Goal: Transaction & Acquisition: Purchase product/service

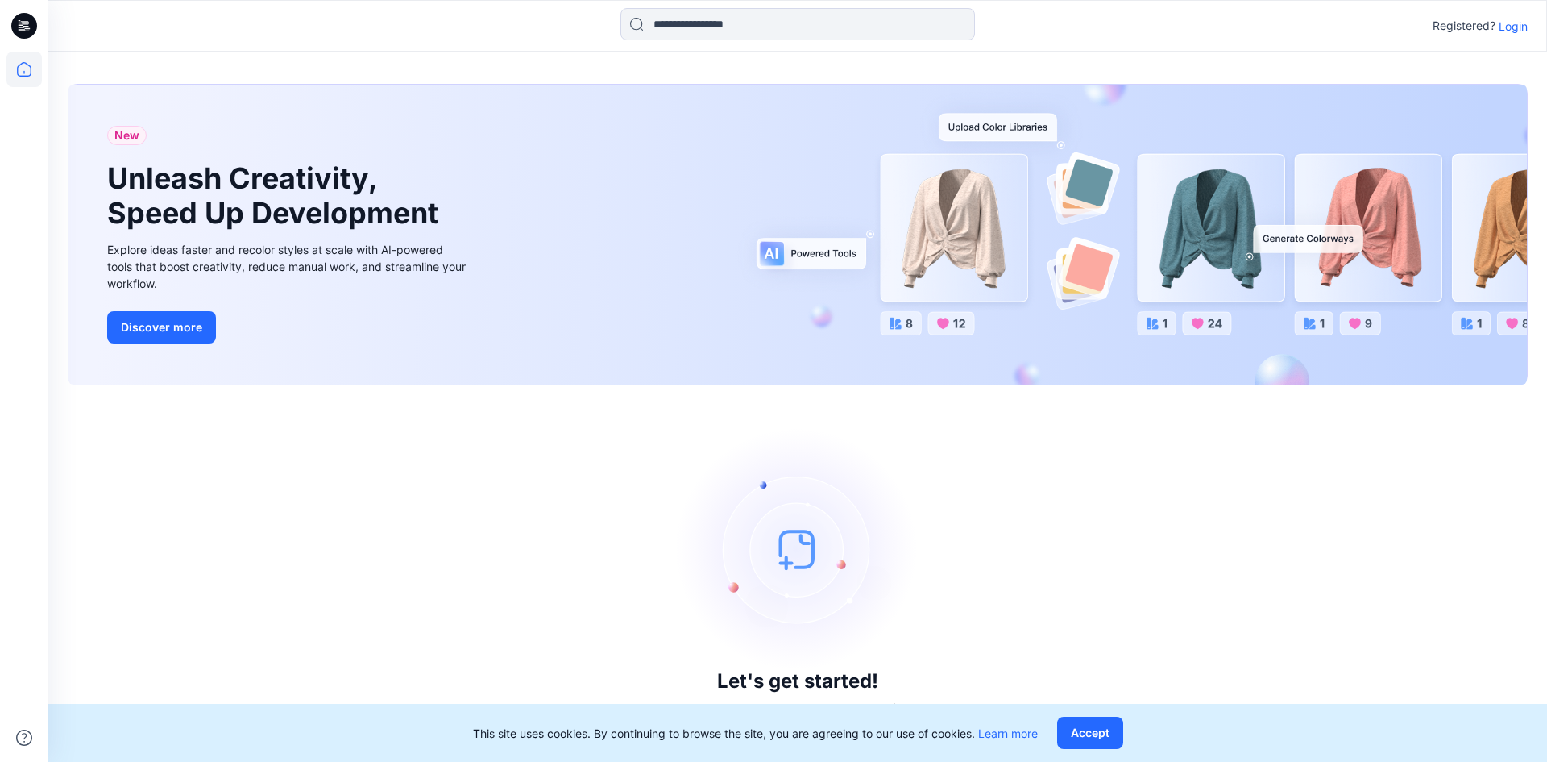
click at [1519, 27] on p "Login" at bounding box center [1513, 26] width 29 height 17
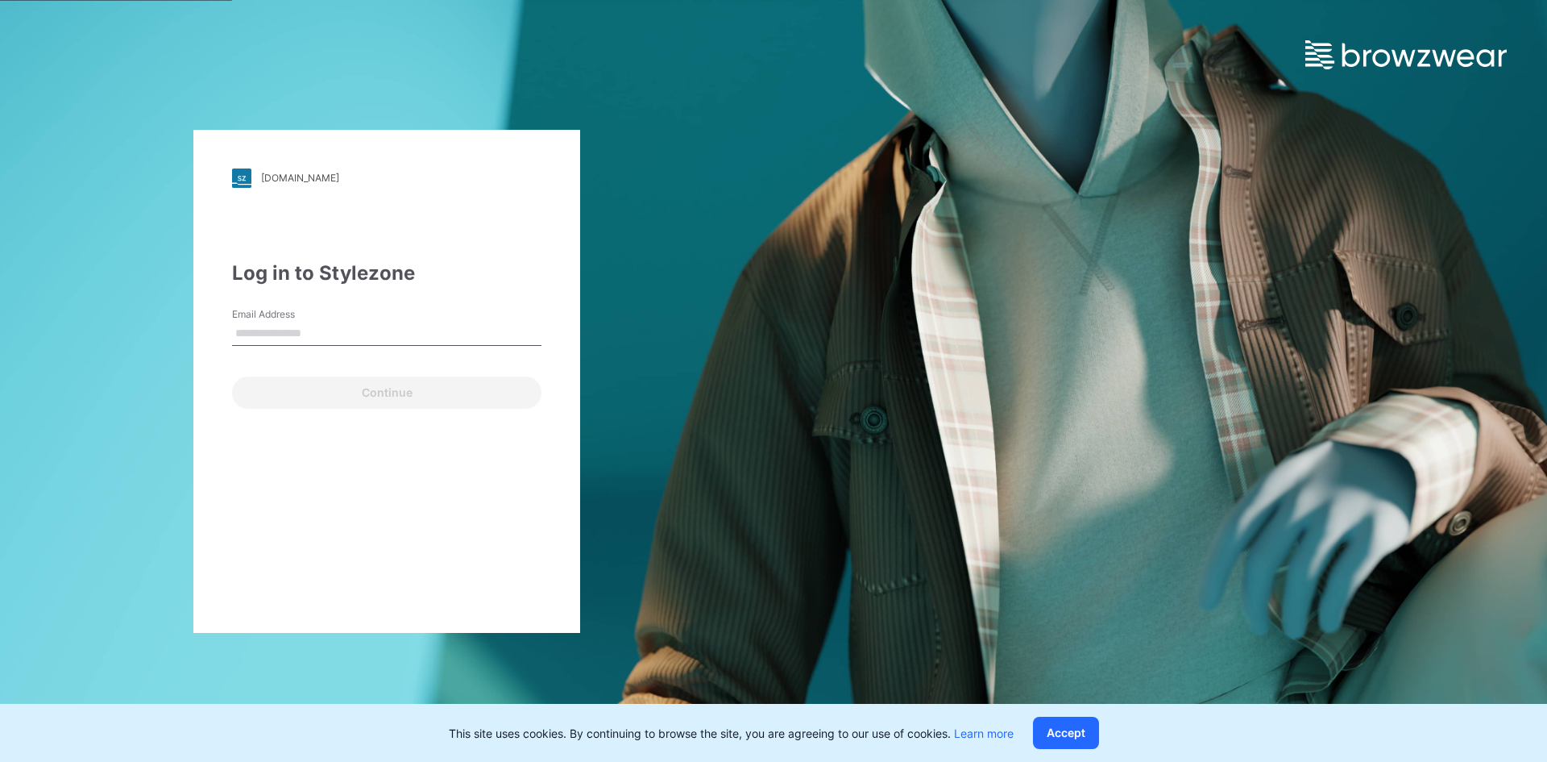
type input "**********"
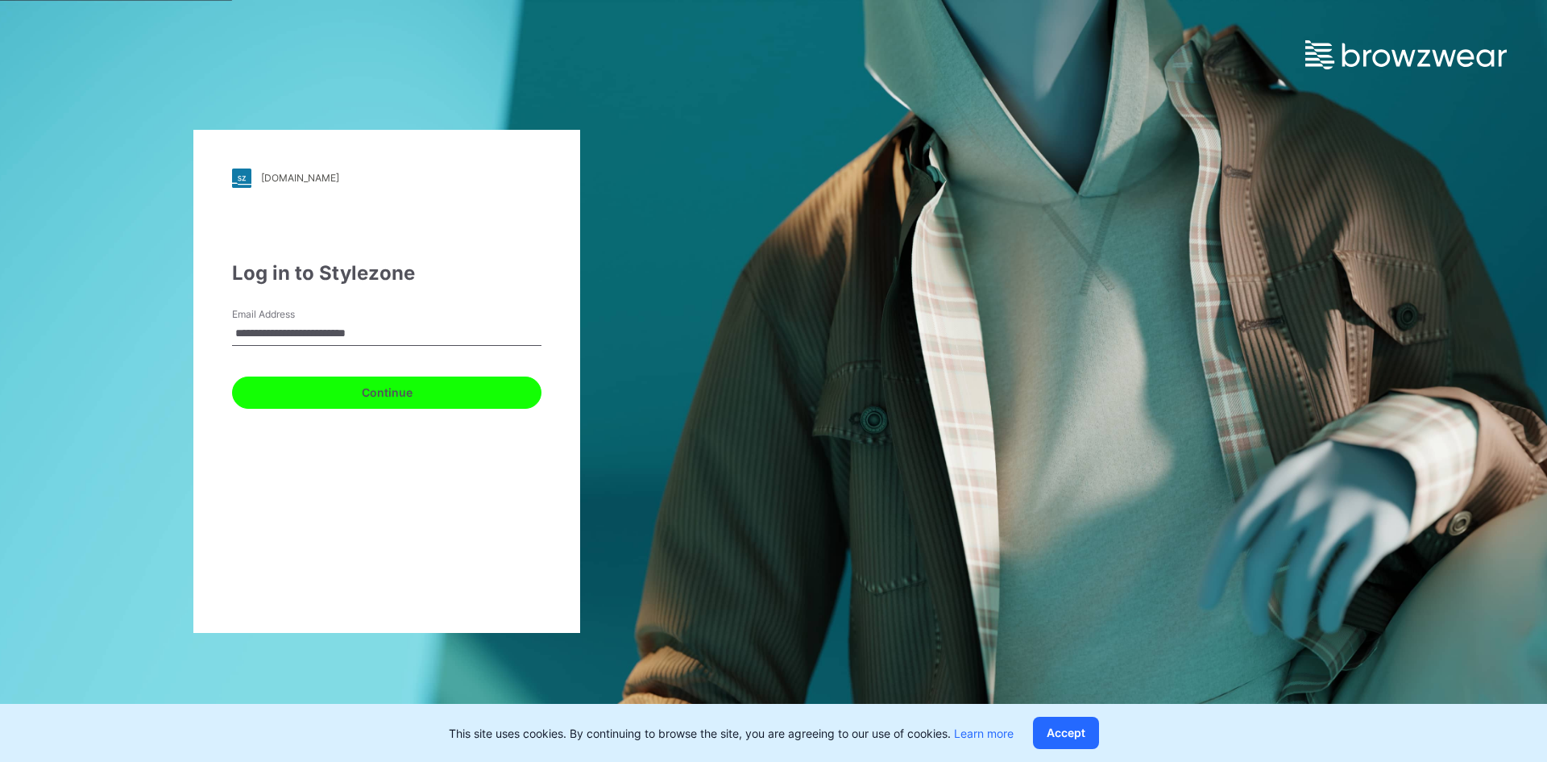
click at [392, 396] on button "Continue" at bounding box center [386, 392] width 309 height 32
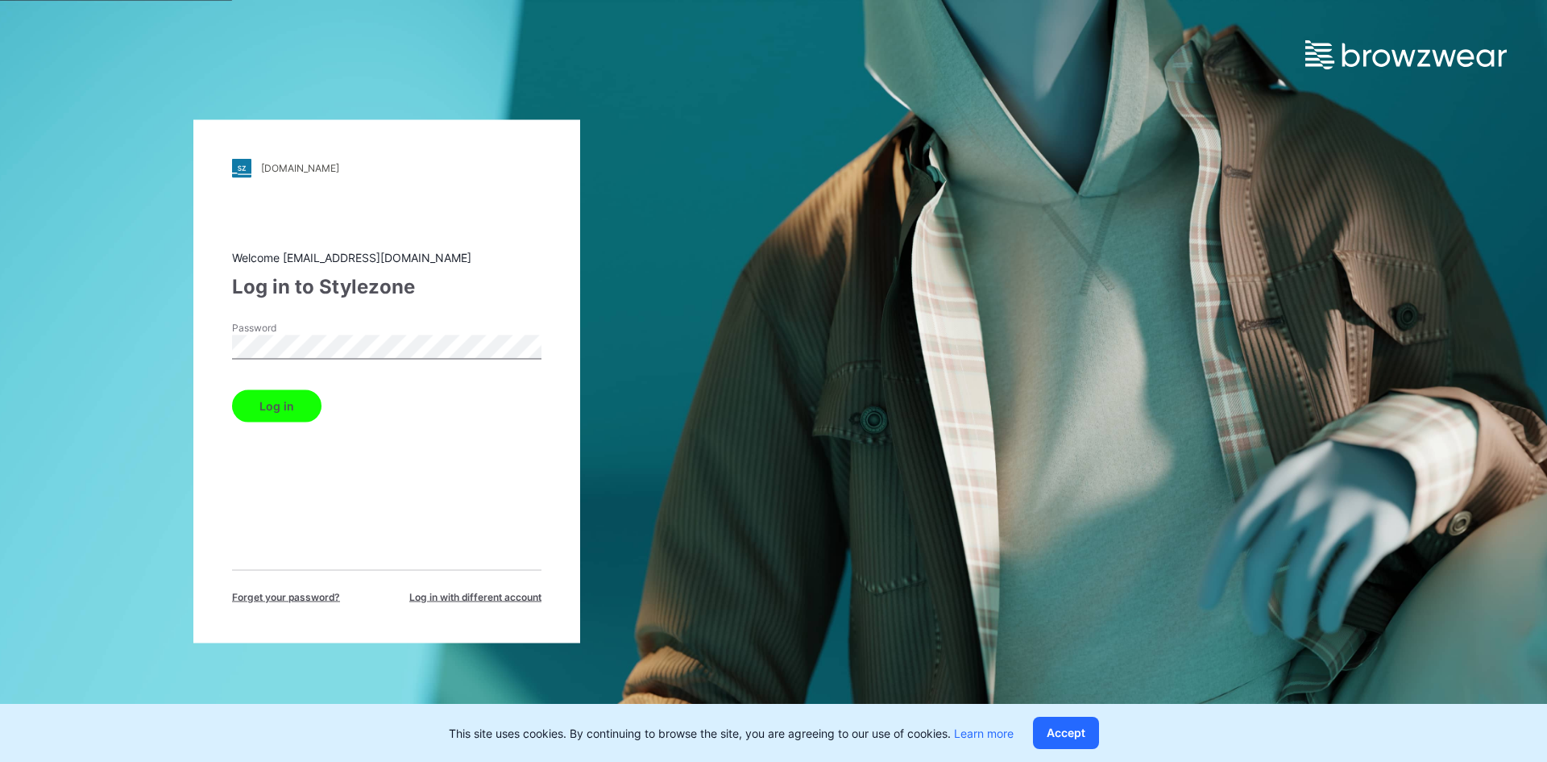
click at [266, 397] on button "Log in" at bounding box center [276, 405] width 89 height 32
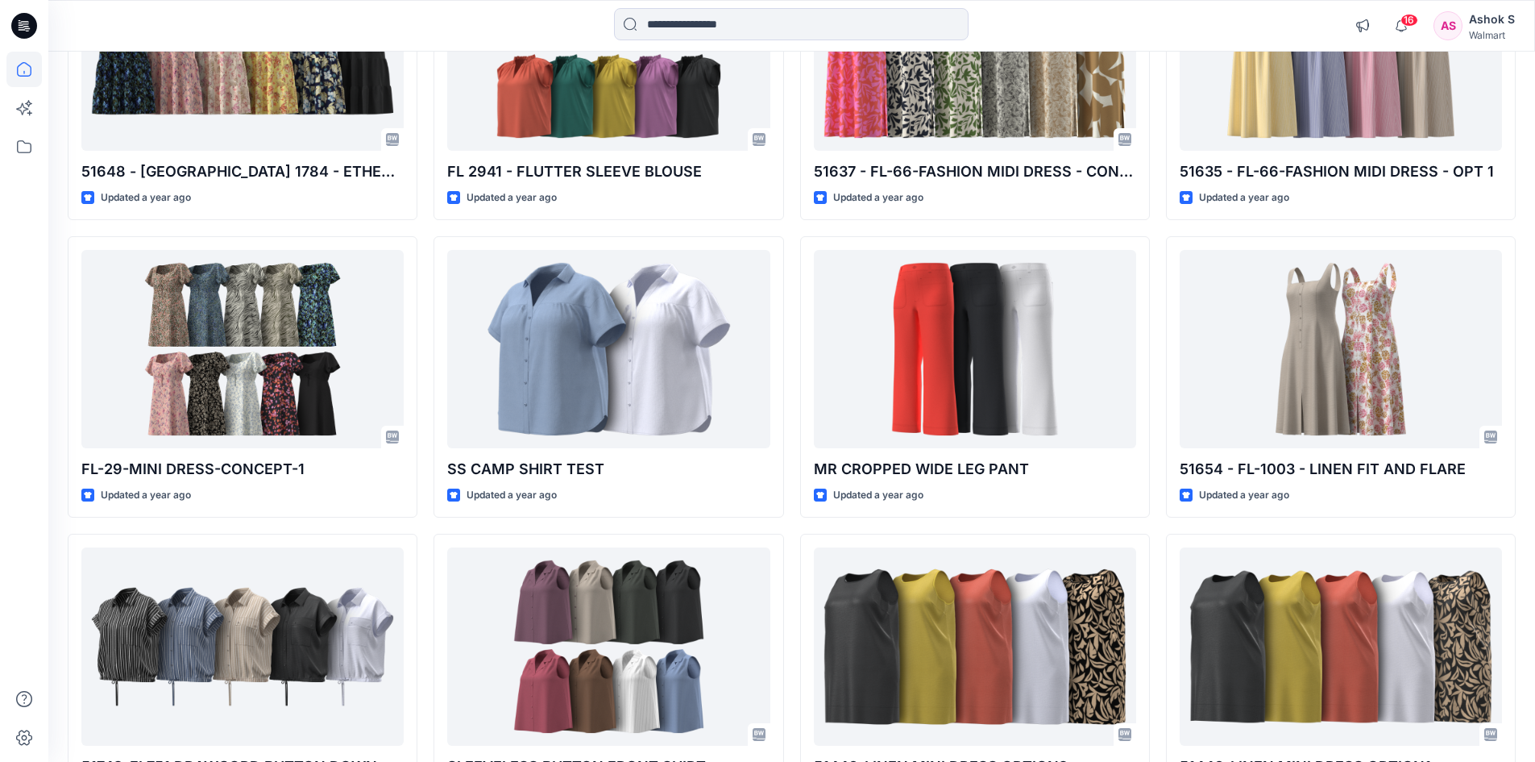
scroll to position [15437, 0]
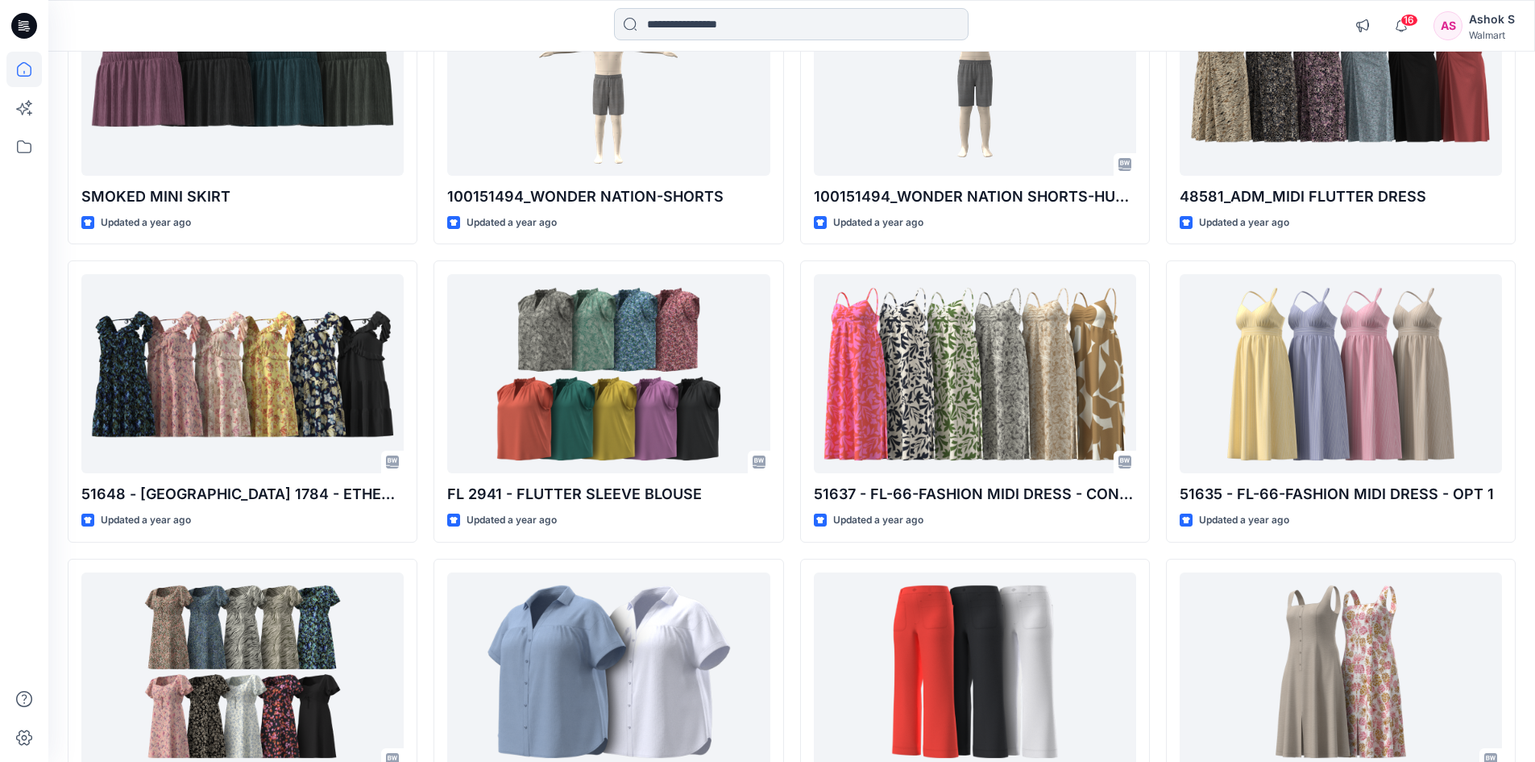
click at [762, 20] on input at bounding box center [791, 24] width 355 height 32
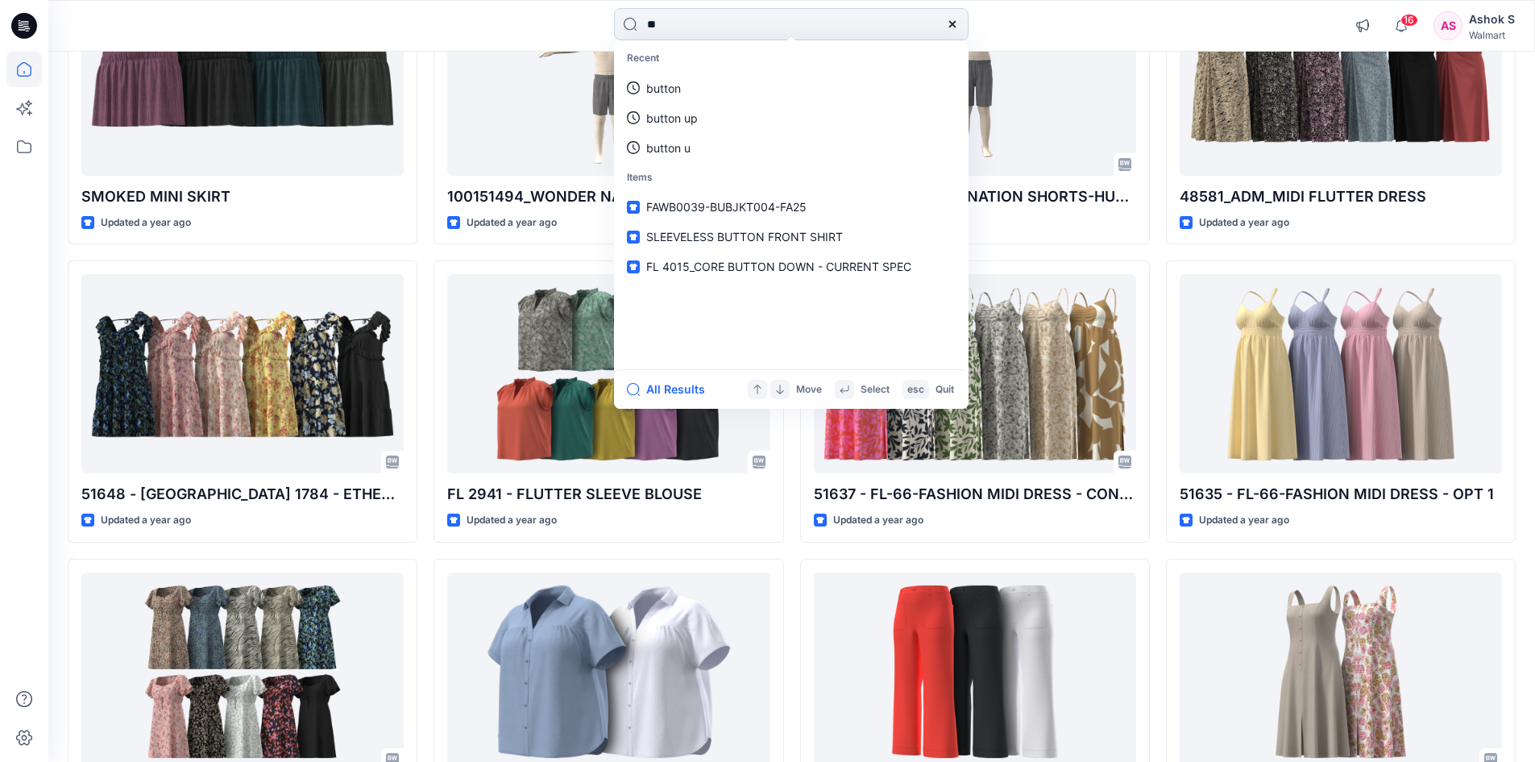
type input "*"
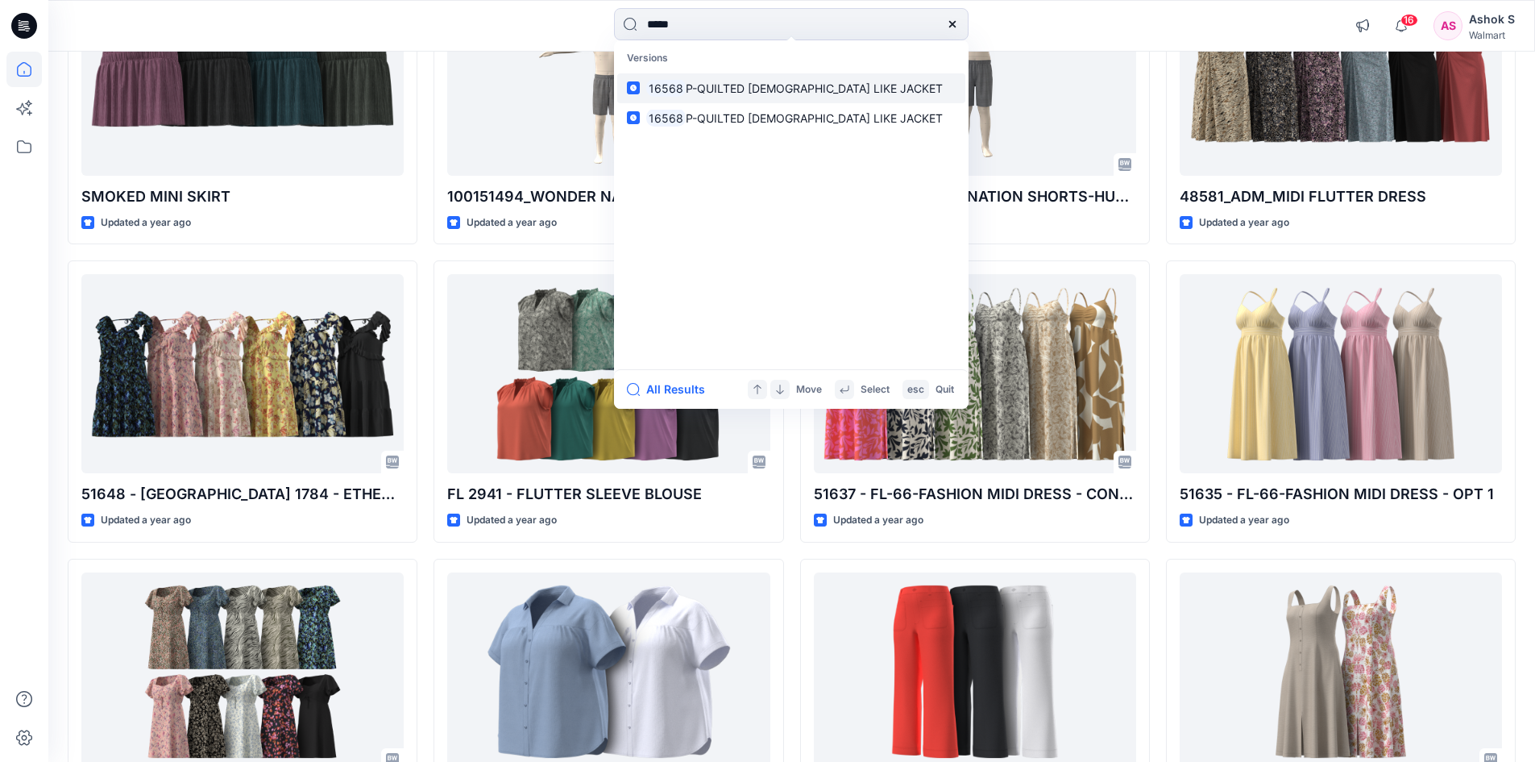
type input "*****"
click at [735, 92] on span "P-QUILTED LADY LIKE JACKET" at bounding box center [814, 88] width 257 height 14
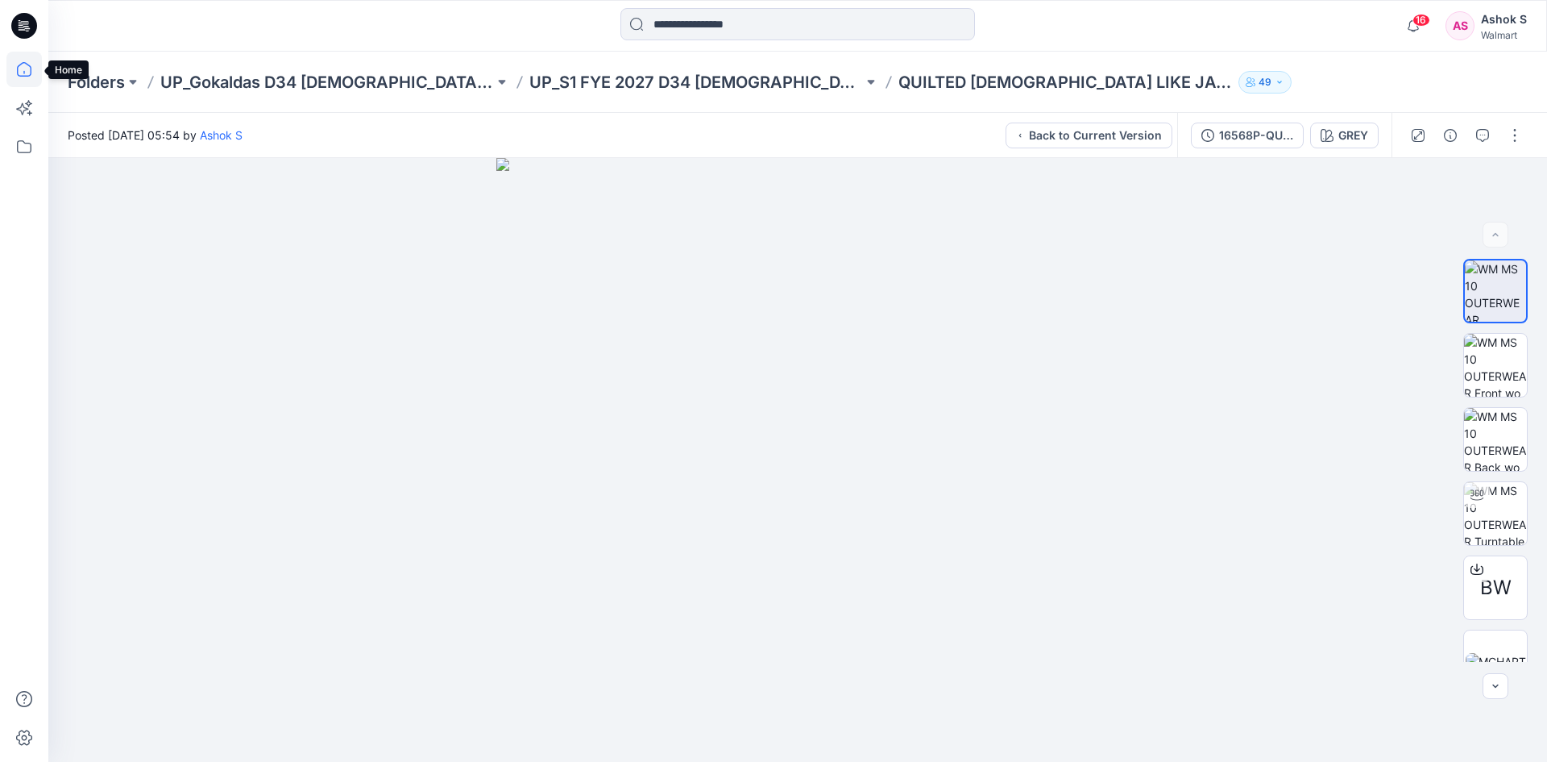
click at [29, 73] on icon at bounding box center [23, 69] width 35 height 35
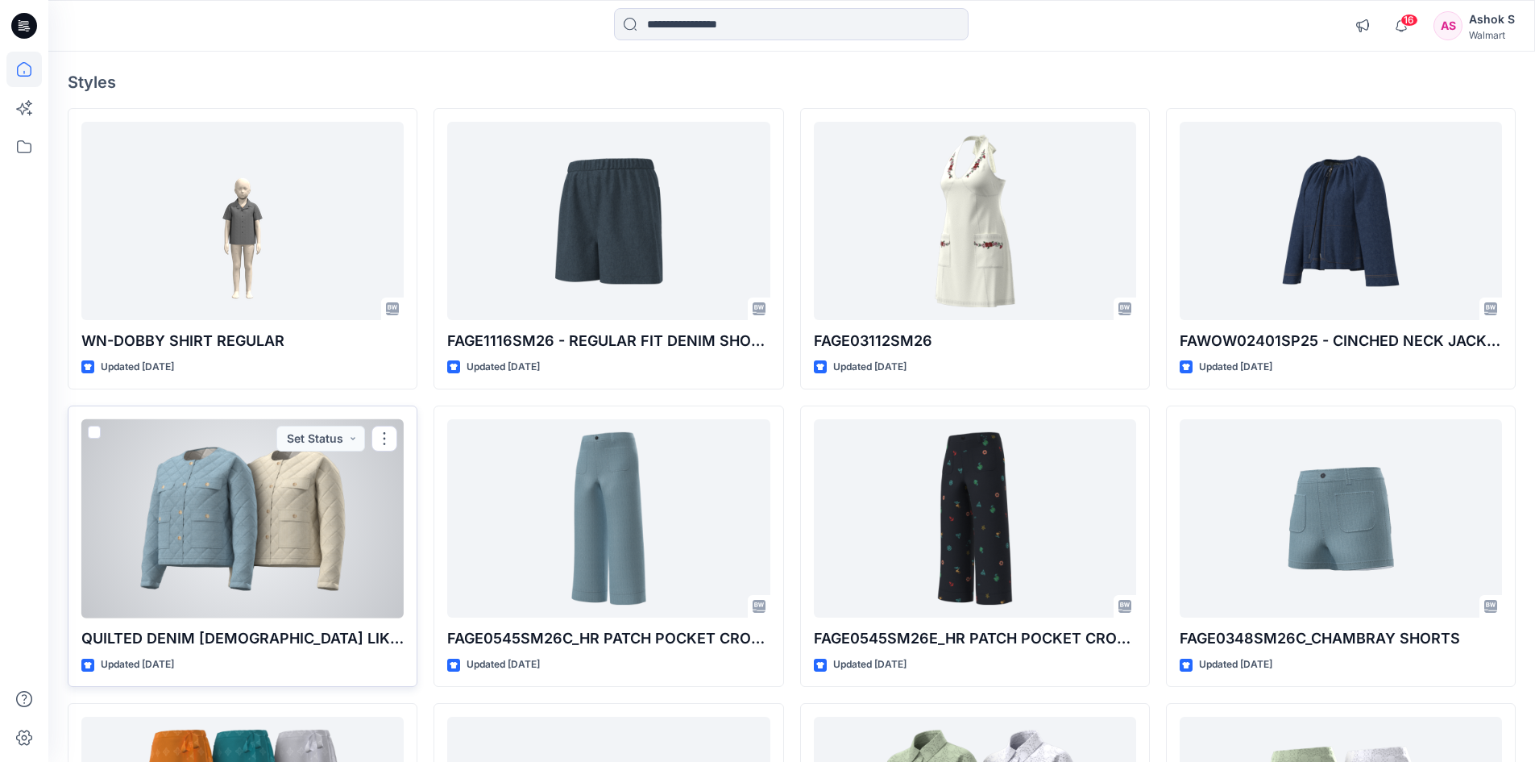
scroll to position [242, 0]
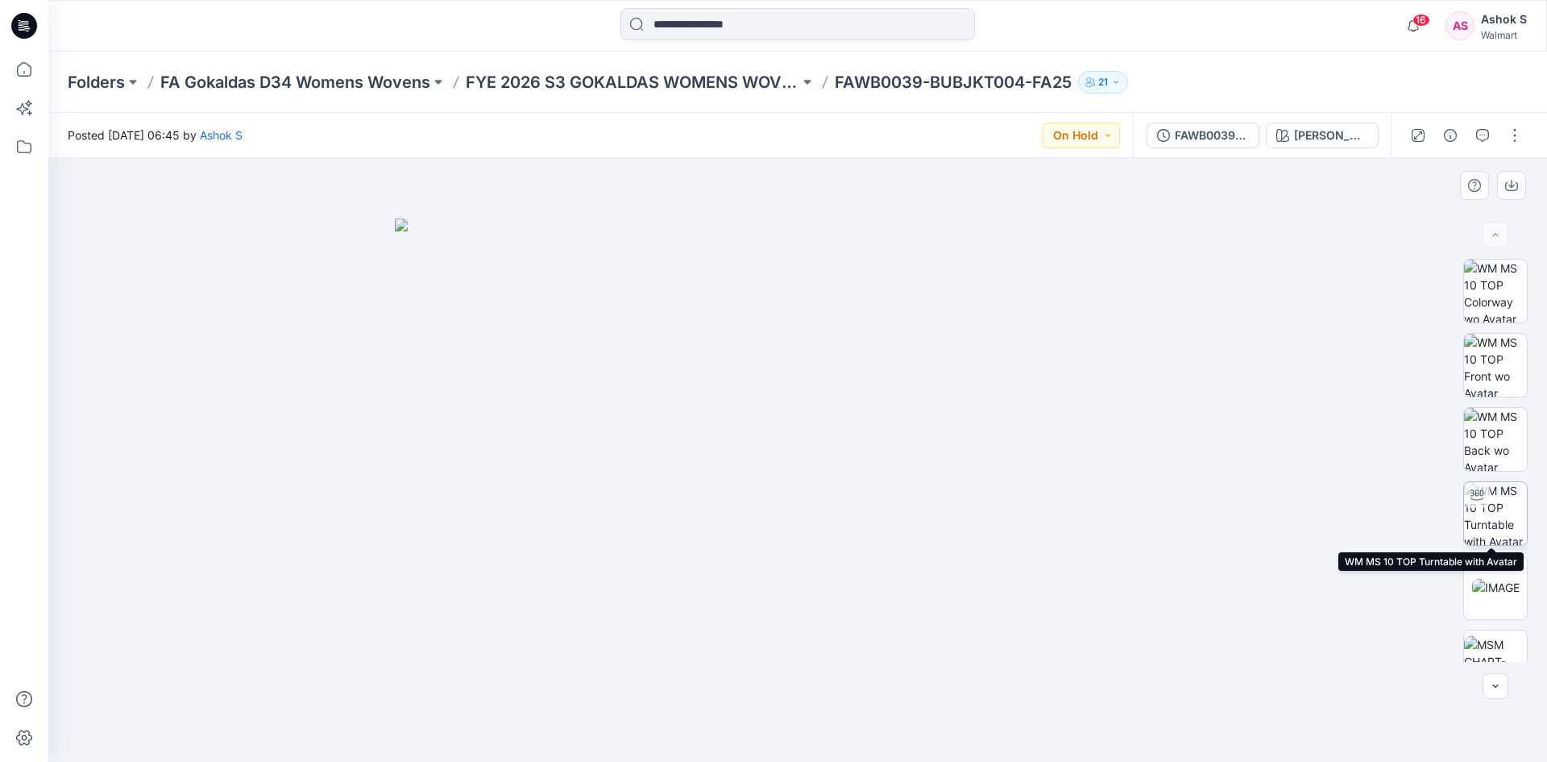
click at [1477, 506] on div at bounding box center [1477, 495] width 26 height 26
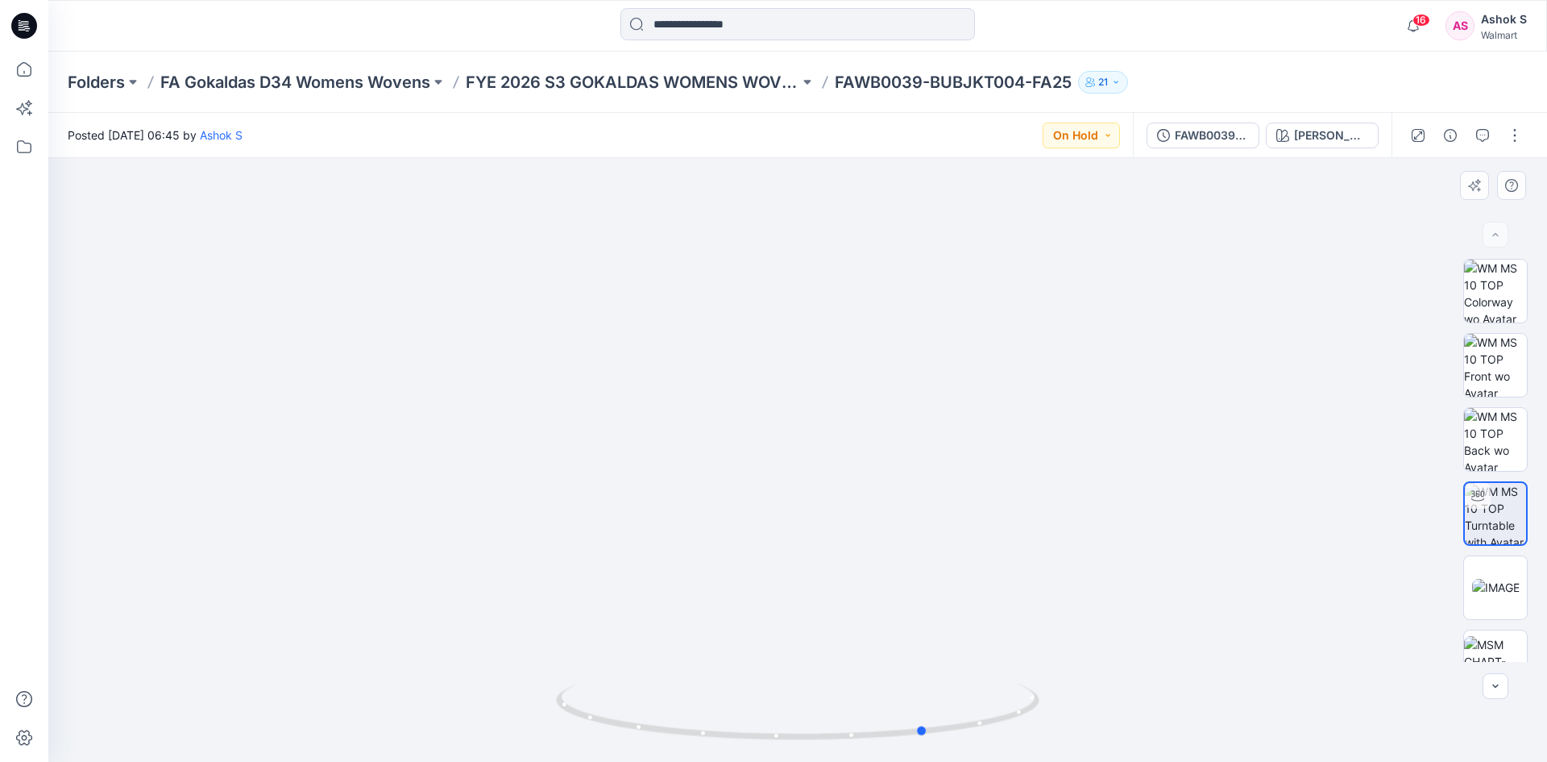
drag, startPoint x: 782, startPoint y: 733, endPoint x: 427, endPoint y: 687, distance: 357.7
click at [427, 687] on div at bounding box center [797, 460] width 1499 height 604
drag, startPoint x: 718, startPoint y: 735, endPoint x: 615, endPoint y: 724, distance: 103.7
click at [615, 724] on icon at bounding box center [800, 713] width 488 height 60
click at [1484, 284] on img at bounding box center [1495, 290] width 63 height 63
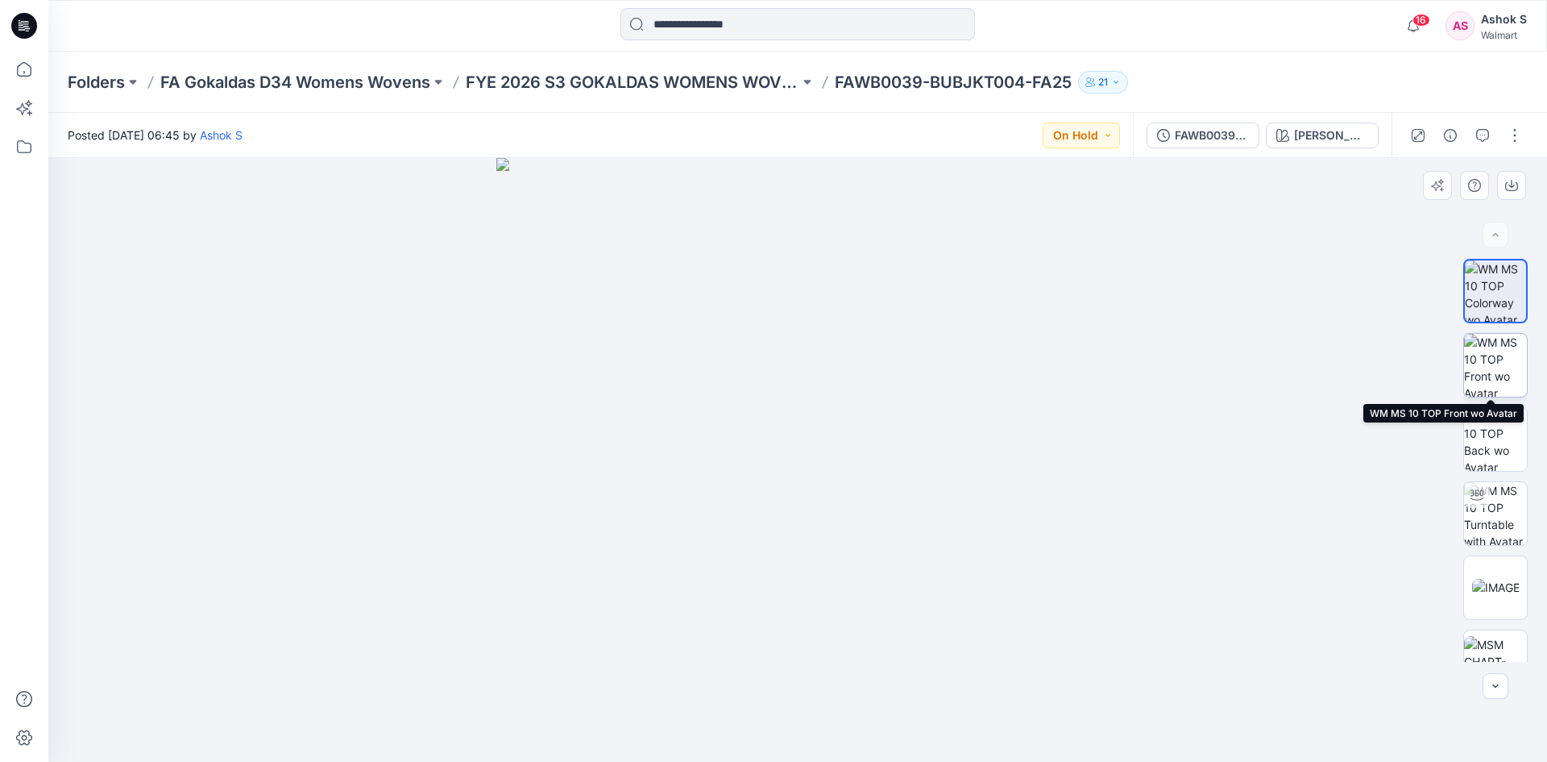
click at [1492, 356] on img at bounding box center [1495, 365] width 63 height 63
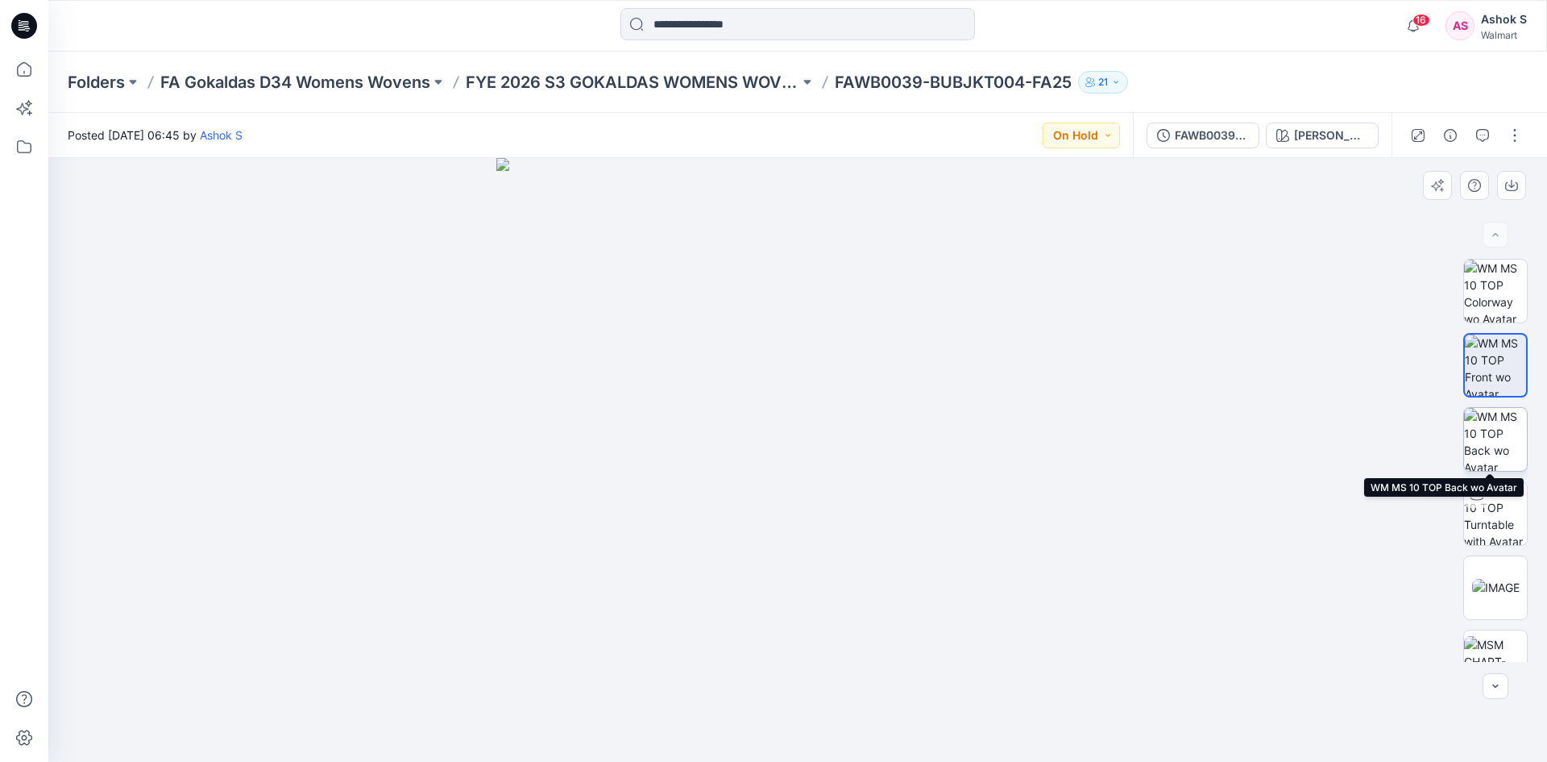
click at [1486, 454] on img at bounding box center [1495, 439] width 63 height 63
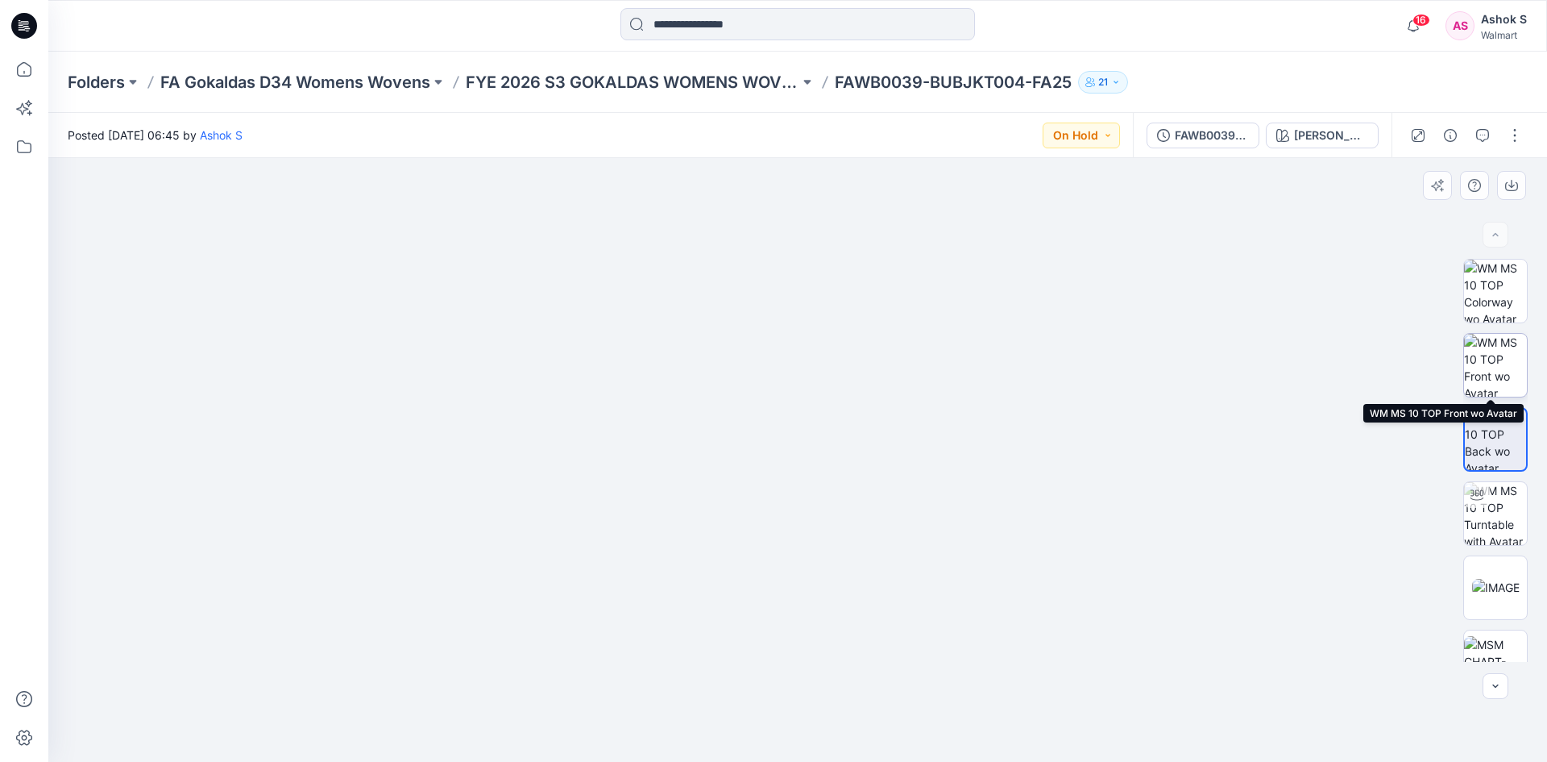
click at [1509, 358] on img at bounding box center [1495, 365] width 63 height 63
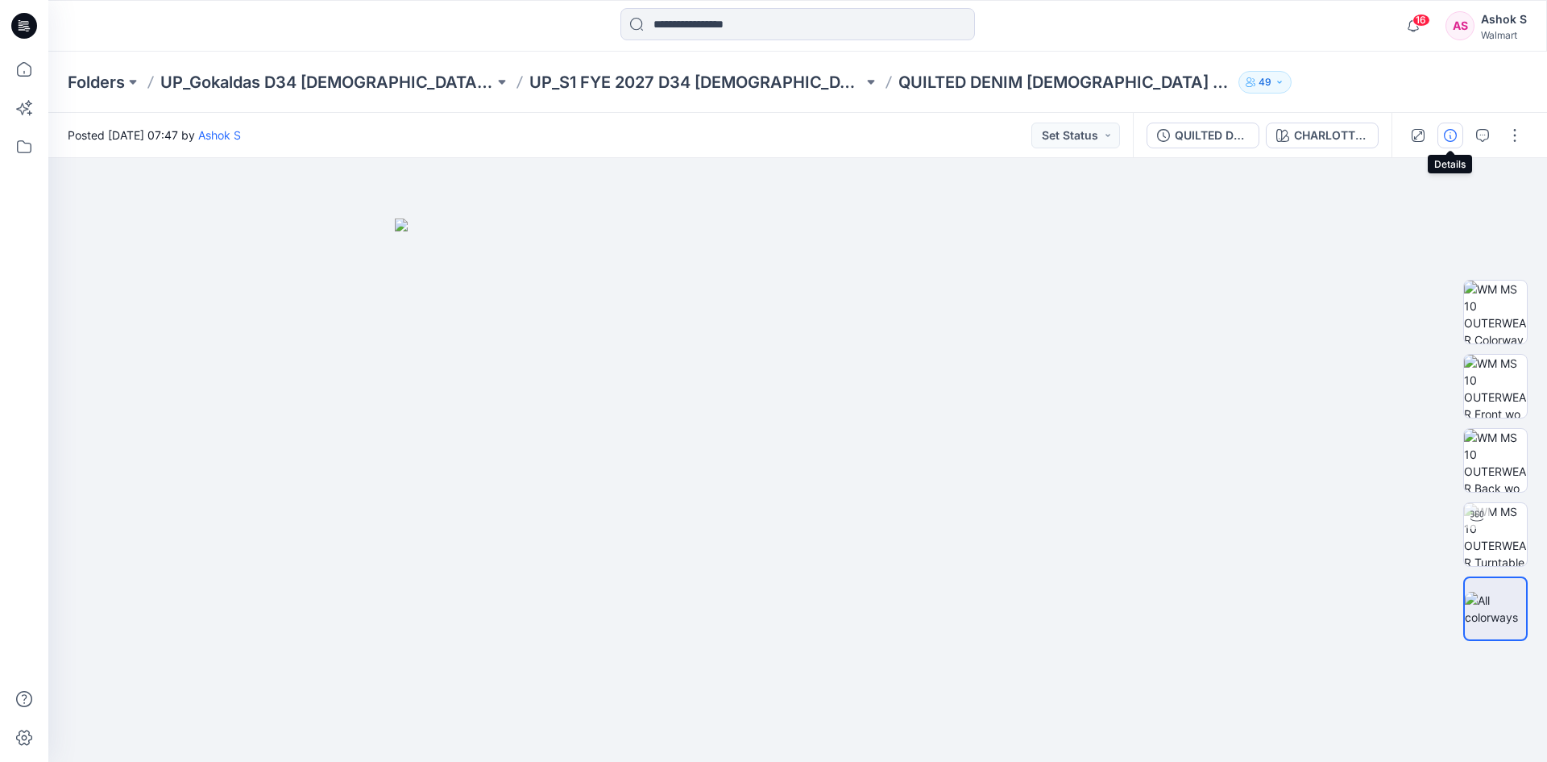
click at [1453, 129] on icon "button" at bounding box center [1450, 135] width 13 height 13
